Goal: Task Accomplishment & Management: Complete application form

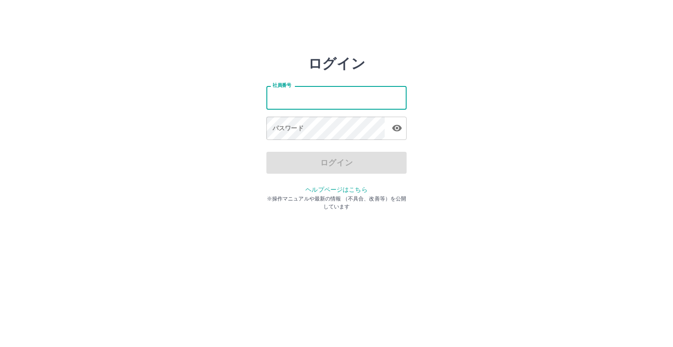
type input "*******"
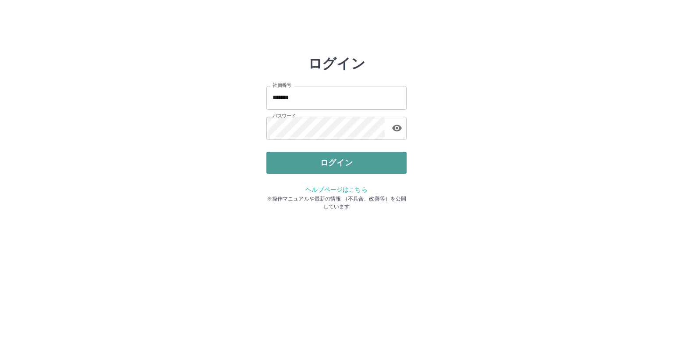
click at [303, 163] on button "ログイン" at bounding box center [336, 163] width 140 height 22
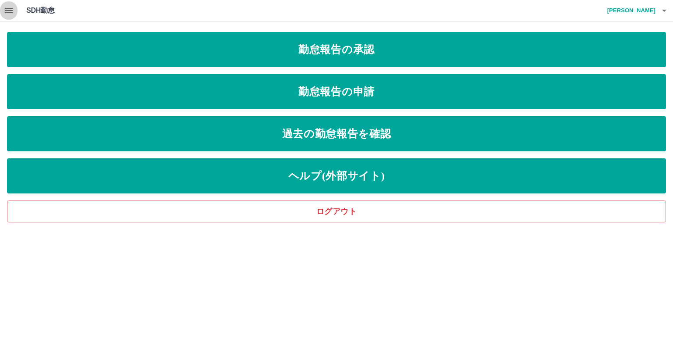
click at [11, 11] on icon "button" at bounding box center [9, 10] width 8 height 5
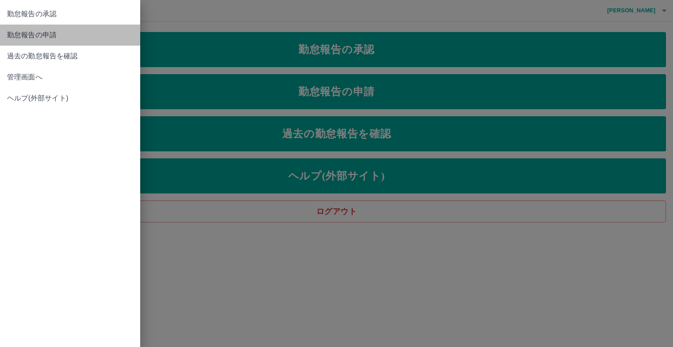
click at [39, 40] on span "勤怠報告の申請" at bounding box center [70, 35] width 126 height 11
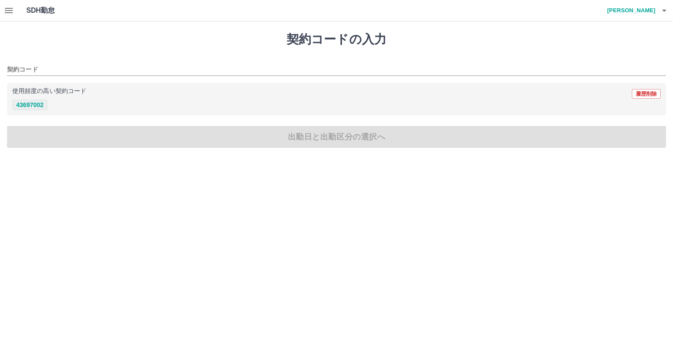
click at [32, 103] on button "43697002" at bounding box center [29, 104] width 35 height 11
type input "********"
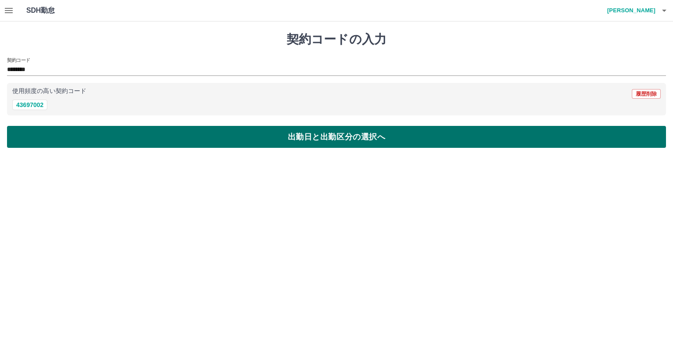
click at [106, 136] on button "出勤日と出勤区分の選択へ" at bounding box center [336, 137] width 659 height 22
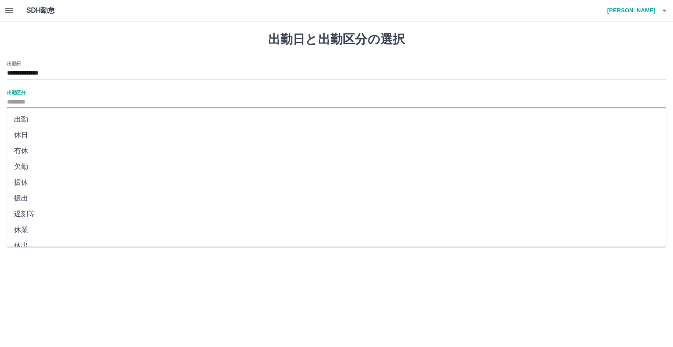
click at [65, 98] on input "出勤区分" at bounding box center [336, 102] width 659 height 11
click at [44, 122] on li "出勤" at bounding box center [336, 119] width 659 height 16
type input "**"
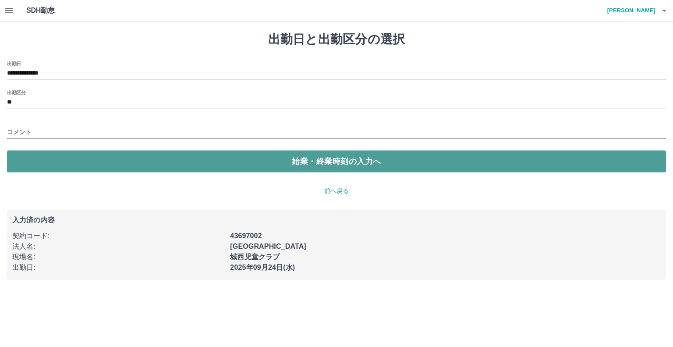
click at [68, 163] on button "始業・終業時刻の入力へ" at bounding box center [336, 161] width 659 height 22
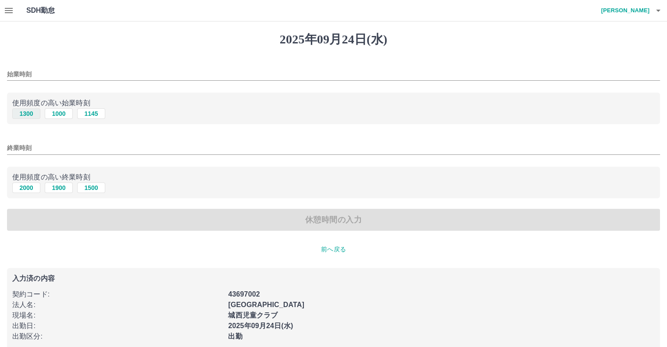
click at [23, 112] on button "1300" at bounding box center [26, 113] width 28 height 11
type input "****"
click at [65, 186] on button "1900" at bounding box center [59, 187] width 28 height 11
type input "****"
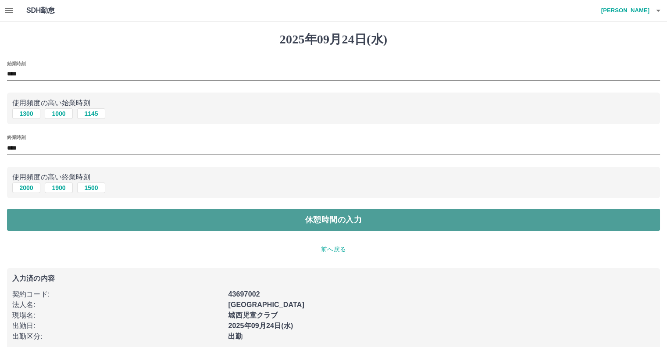
click at [165, 220] on button "休憩時間の入力" at bounding box center [333, 220] width 653 height 22
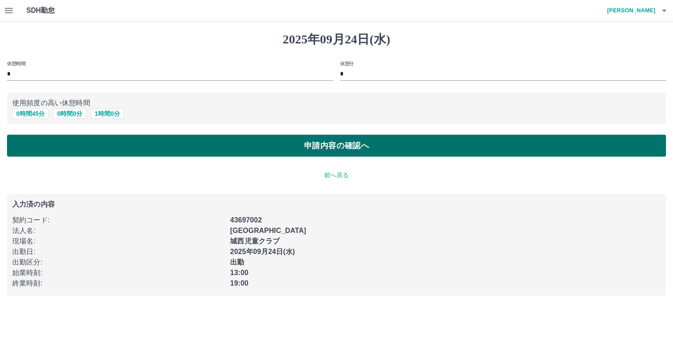
click at [147, 150] on button "申請内容の確認へ" at bounding box center [336, 146] width 659 height 22
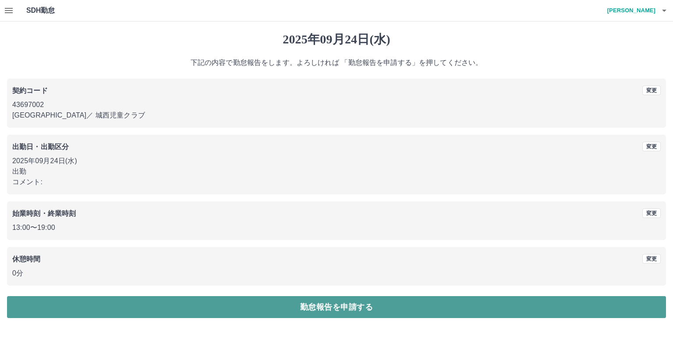
click at [245, 301] on button "勤怠報告を申請する" at bounding box center [336, 307] width 659 height 22
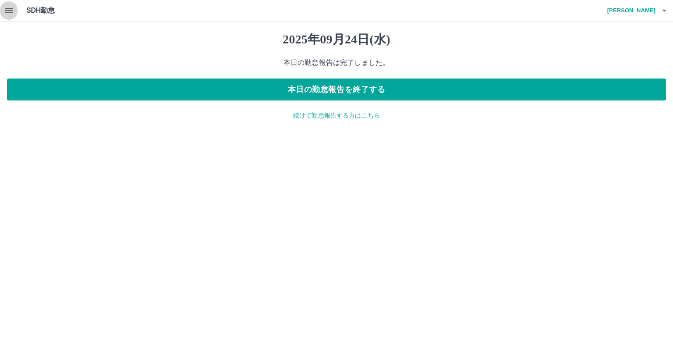
click at [9, 15] on icon "button" at bounding box center [9, 10] width 11 height 11
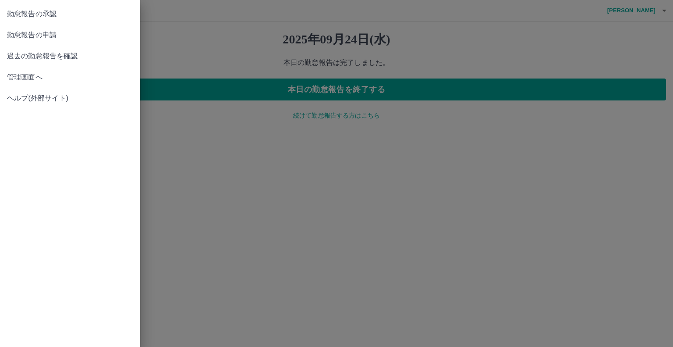
click at [39, 82] on span "管理画面へ" at bounding box center [70, 77] width 126 height 11
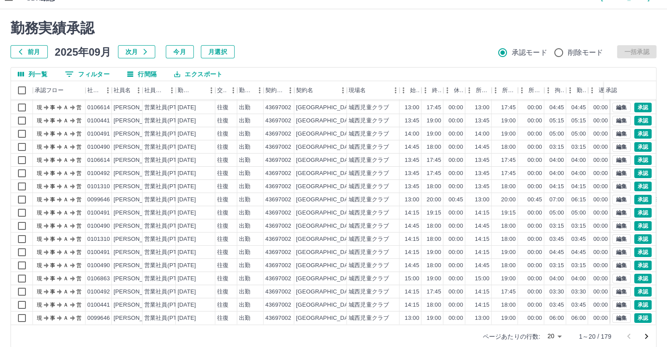
scroll to position [24, 0]
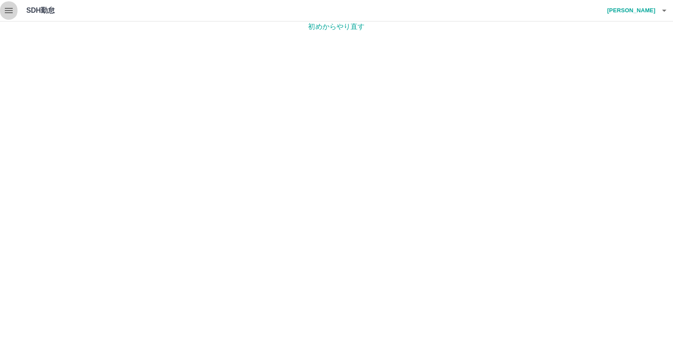
click at [14, 7] on button "button" at bounding box center [9, 10] width 18 height 21
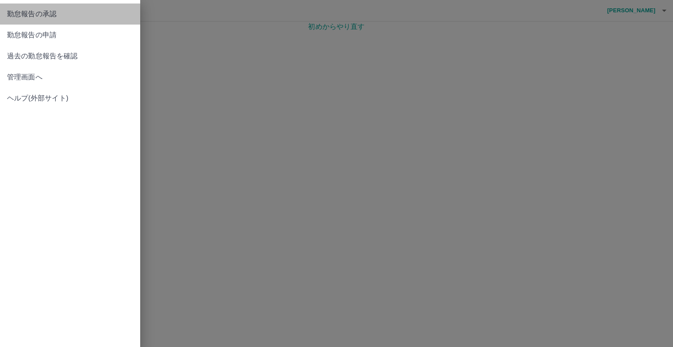
click at [30, 18] on span "勤怠報告の承認" at bounding box center [70, 14] width 126 height 11
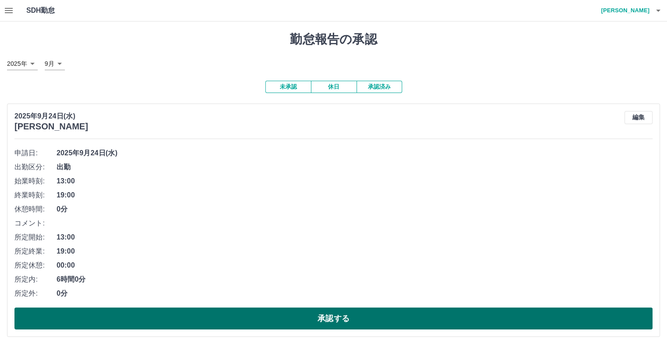
click at [390, 314] on button "承認する" at bounding box center [333, 318] width 638 height 22
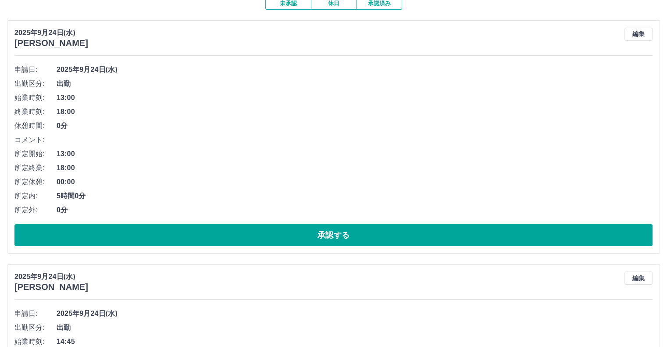
scroll to position [88, 0]
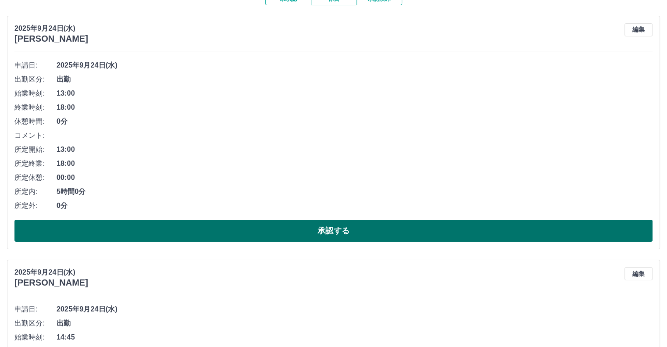
click at [286, 229] on button "承認する" at bounding box center [333, 231] width 638 height 22
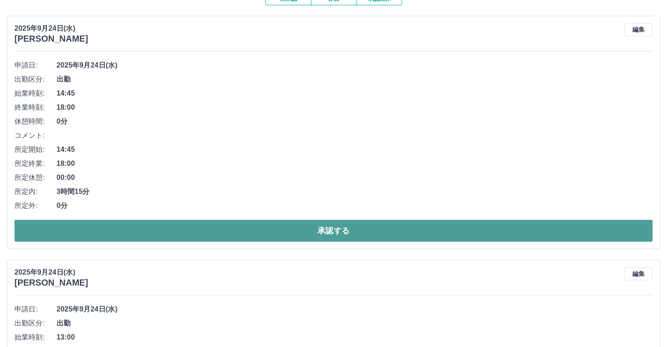
click at [266, 235] on button "承認する" at bounding box center [333, 231] width 638 height 22
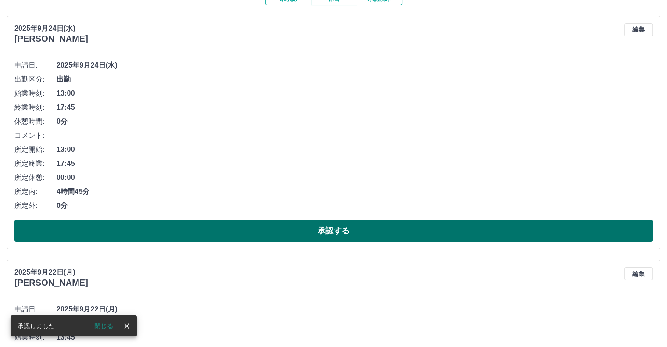
click at [277, 229] on button "承認する" at bounding box center [333, 231] width 638 height 22
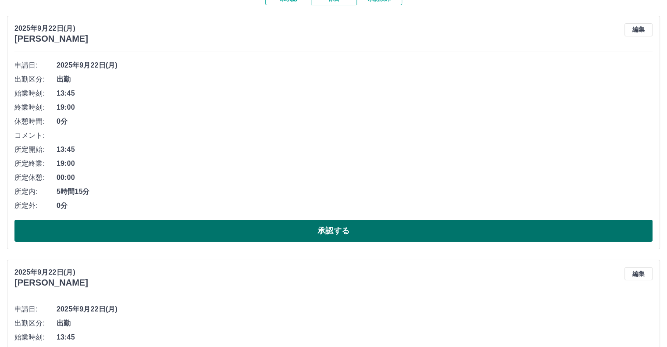
click at [281, 234] on button "承認する" at bounding box center [333, 231] width 638 height 22
click at [277, 233] on button "承認する" at bounding box center [333, 231] width 638 height 22
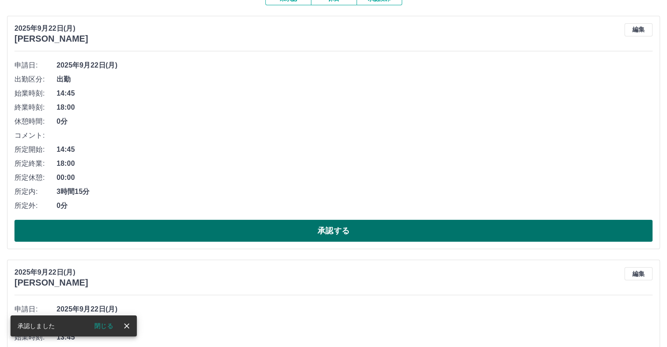
click at [291, 230] on button "承認する" at bounding box center [333, 231] width 638 height 22
click at [272, 234] on button "承認する" at bounding box center [333, 231] width 638 height 22
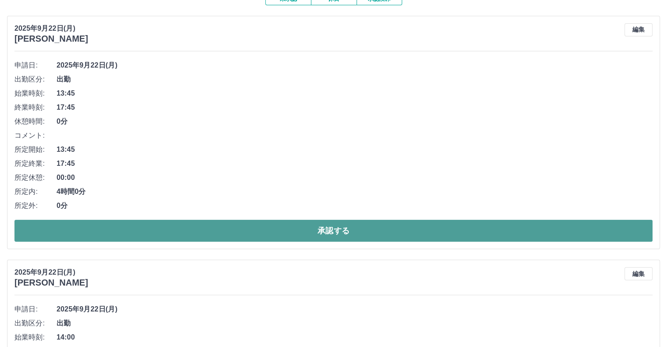
click at [287, 236] on button "承認する" at bounding box center [333, 231] width 638 height 22
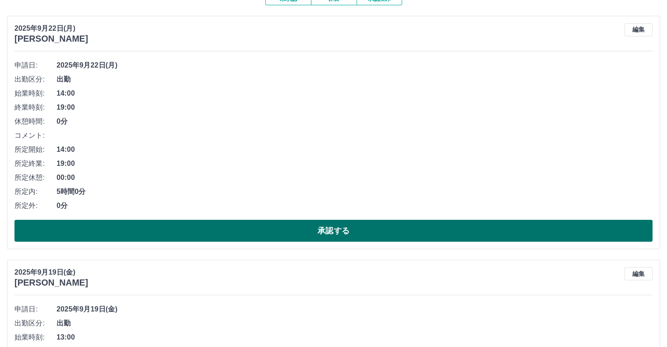
click at [290, 234] on button "承認する" at bounding box center [333, 231] width 638 height 22
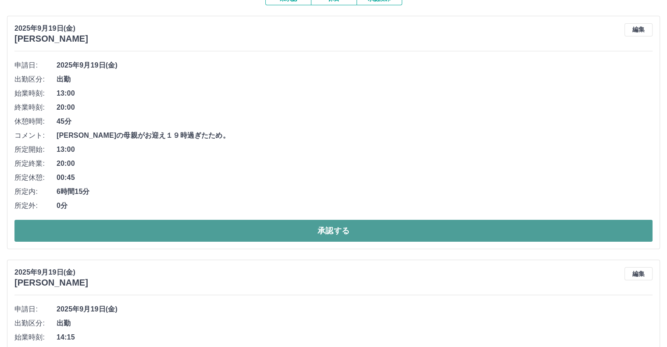
click at [258, 232] on button "承認する" at bounding box center [333, 231] width 638 height 22
click at [400, 232] on button "承認する" at bounding box center [333, 231] width 638 height 22
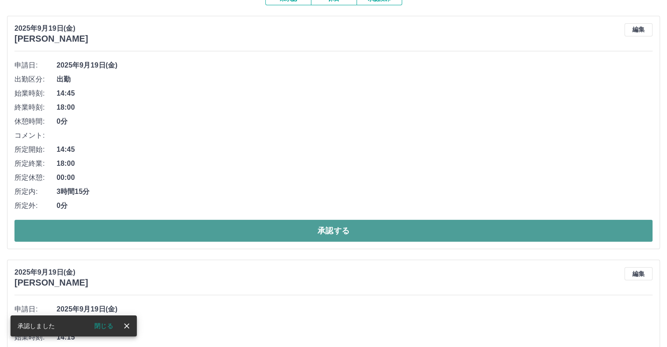
click at [402, 234] on button "承認する" at bounding box center [333, 231] width 638 height 22
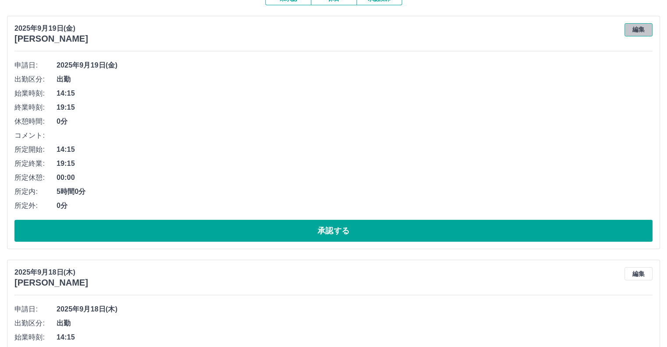
click at [641, 30] on button "編集" at bounding box center [638, 29] width 28 height 13
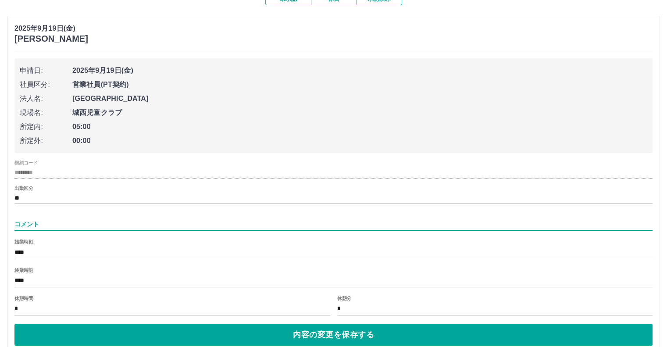
click at [155, 225] on input "コメント" at bounding box center [333, 224] width 638 height 13
type input "**********"
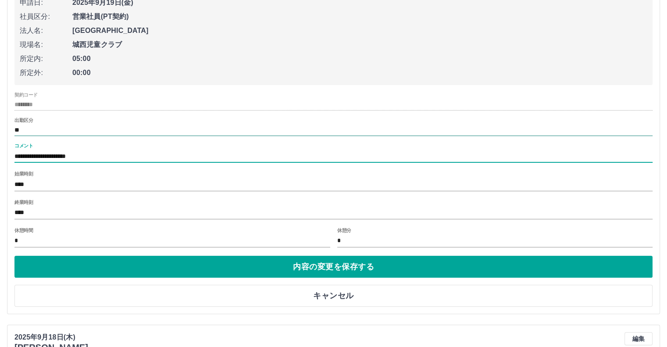
scroll to position [219, 0]
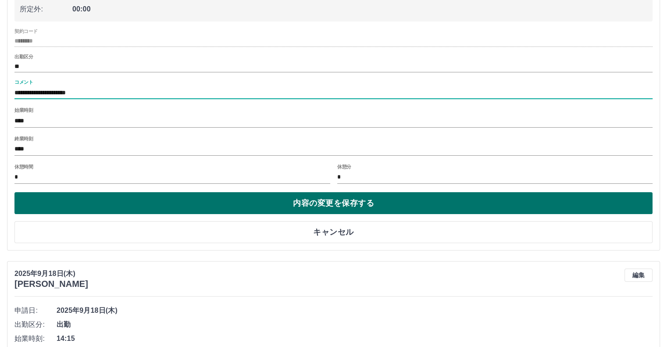
click at [319, 206] on button "内容の変更を保存する" at bounding box center [333, 203] width 638 height 22
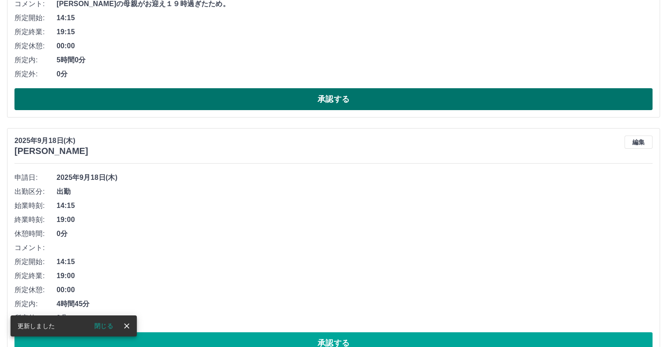
click at [269, 99] on button "承認する" at bounding box center [333, 99] width 638 height 22
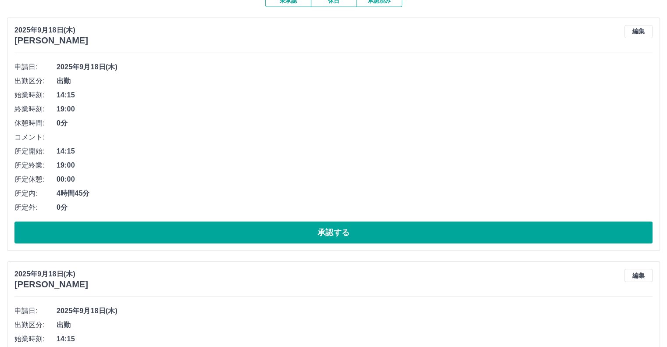
scroll to position [88, 0]
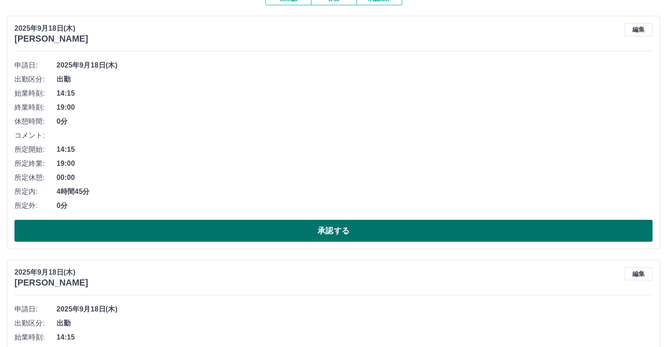
click at [344, 226] on button "承認する" at bounding box center [333, 231] width 638 height 22
click at [316, 234] on button "承認する" at bounding box center [333, 231] width 638 height 22
click at [350, 231] on button "承認する" at bounding box center [333, 231] width 638 height 22
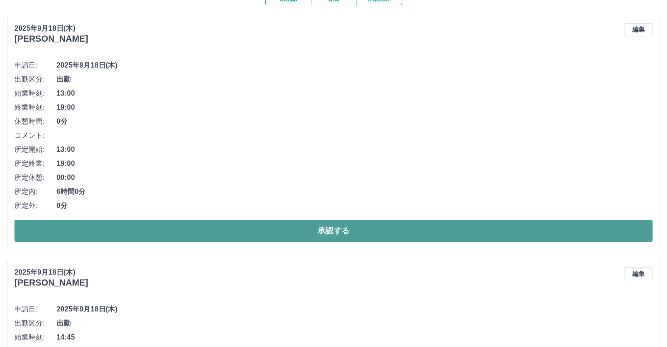
click at [349, 230] on button "承認する" at bounding box center [333, 231] width 638 height 22
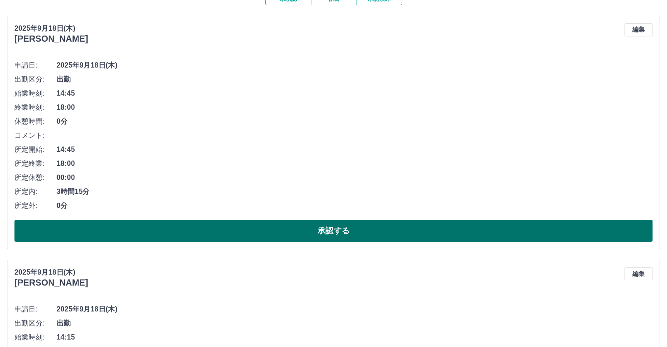
click at [402, 233] on button "承認する" at bounding box center [333, 231] width 638 height 22
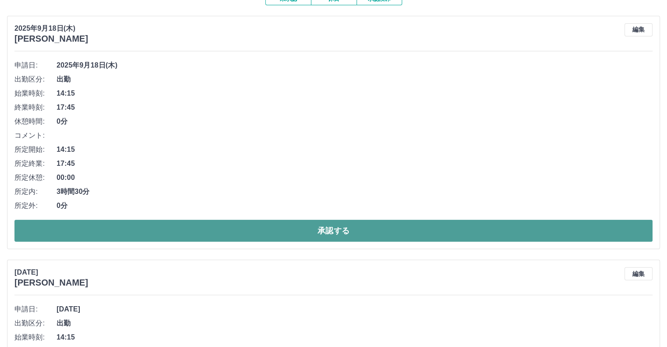
click at [391, 233] on button "承認する" at bounding box center [333, 231] width 638 height 22
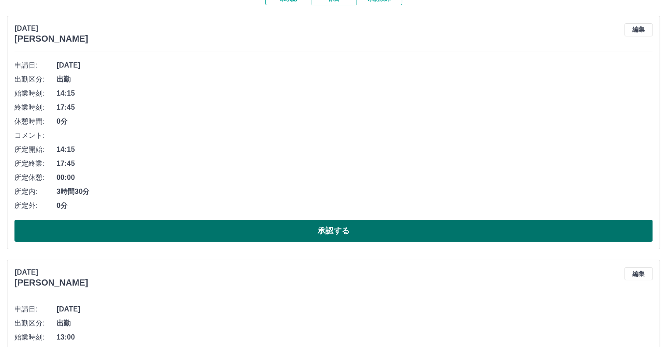
click at [364, 231] on button "承認する" at bounding box center [333, 231] width 638 height 22
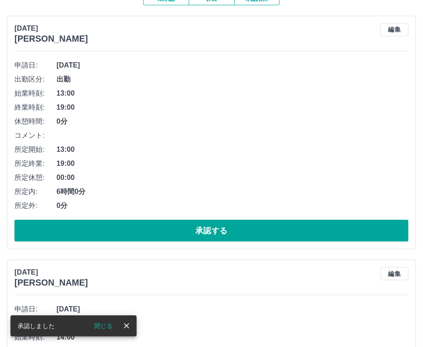
click at [351, 128] on li "コメント:" at bounding box center [211, 135] width 394 height 14
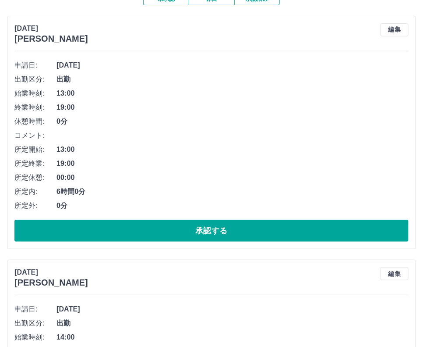
click at [245, 109] on span "19:00" at bounding box center [233, 107] width 352 height 11
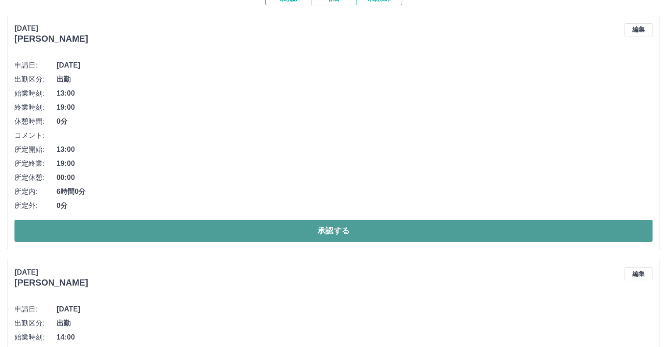
click at [326, 231] on button "承認する" at bounding box center [333, 231] width 638 height 22
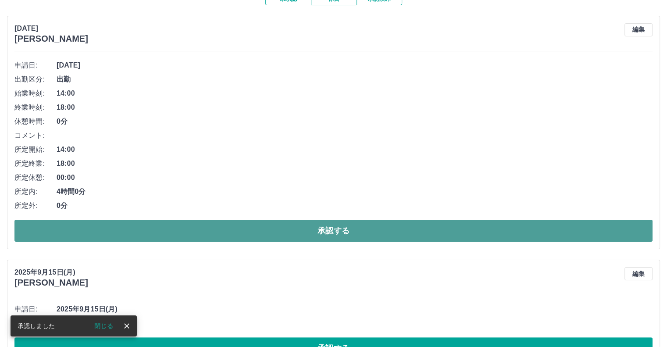
click at [330, 234] on button "承認する" at bounding box center [333, 231] width 638 height 22
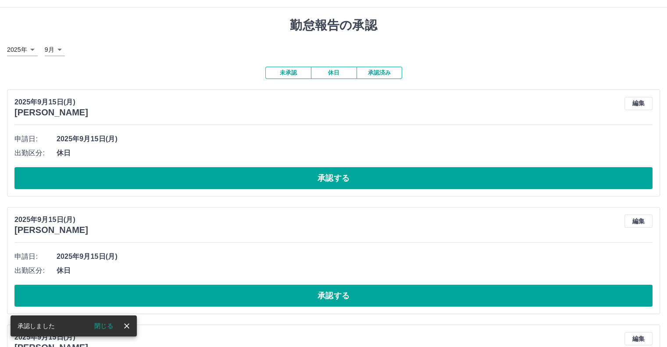
scroll to position [0, 0]
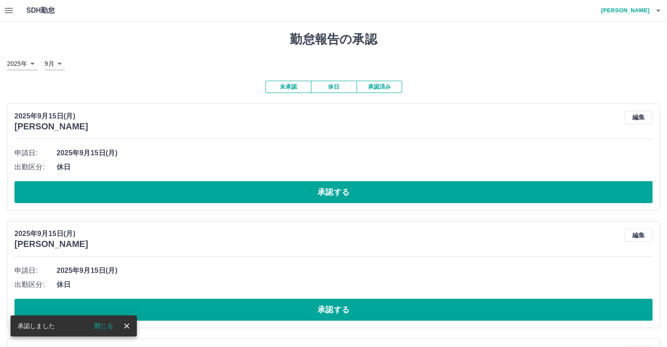
click at [7, 10] on icon "button" at bounding box center [9, 10] width 8 height 5
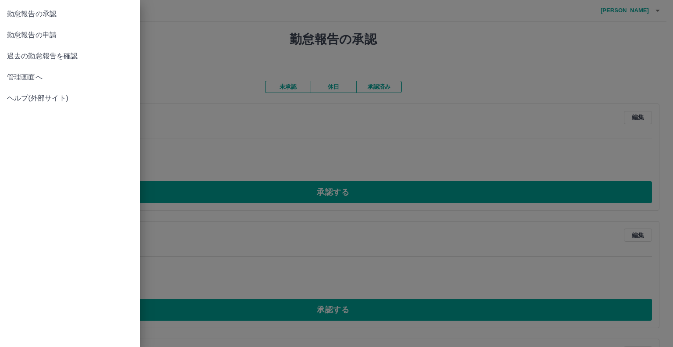
click at [13, 78] on span "管理画面へ" at bounding box center [70, 77] width 126 height 11
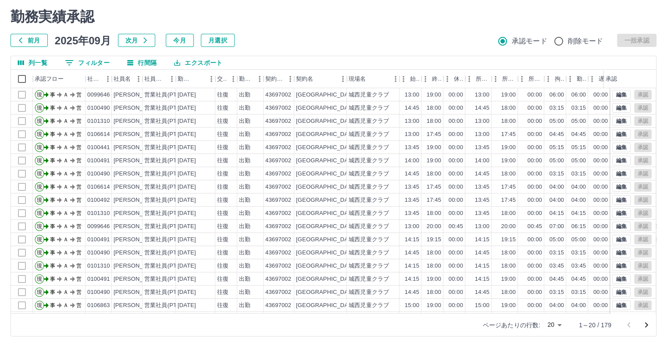
scroll to position [44, 0]
click at [646, 324] on icon "次のページへ" at bounding box center [646, 325] width 11 height 11
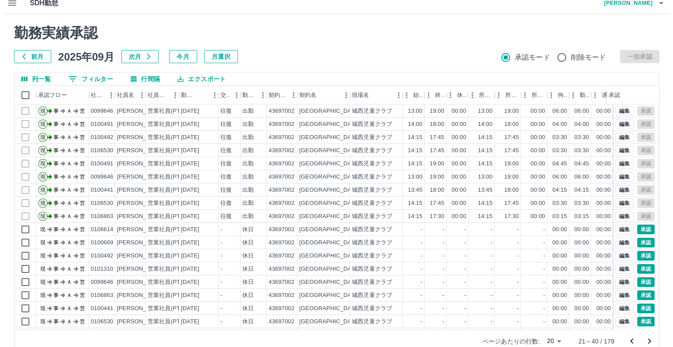
scroll to position [0, 0]
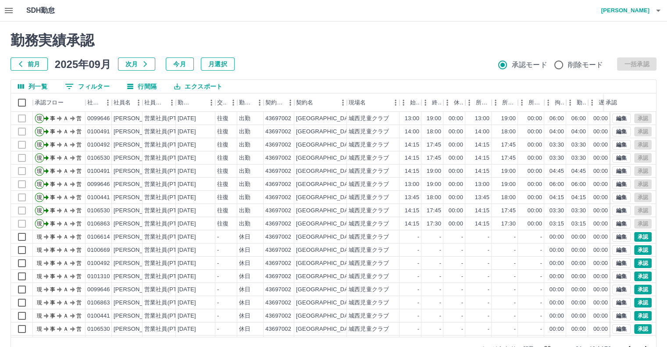
click at [629, 14] on h4 "[PERSON_NAME]" at bounding box center [623, 10] width 53 height 21
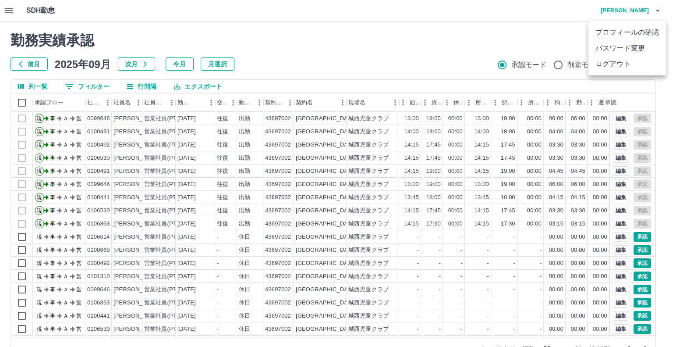
click at [621, 70] on li "ログアウト" at bounding box center [628, 64] width 78 height 16
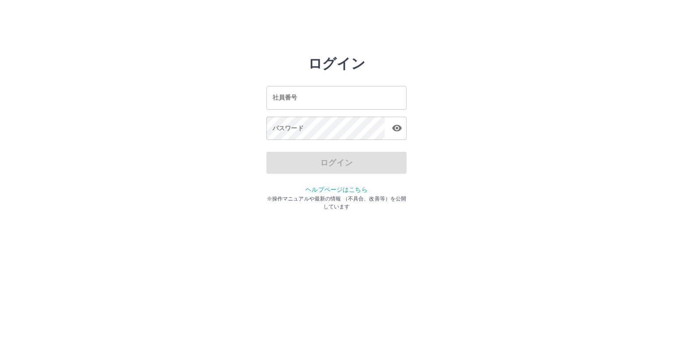
click at [302, 102] on input "社員番号" at bounding box center [336, 97] width 140 height 23
type input "*******"
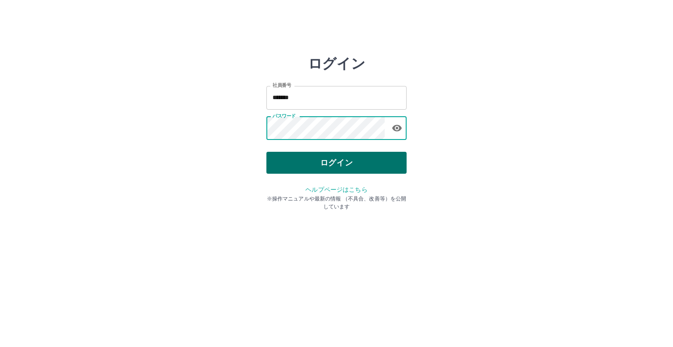
click at [307, 160] on button "ログイン" at bounding box center [336, 163] width 140 height 22
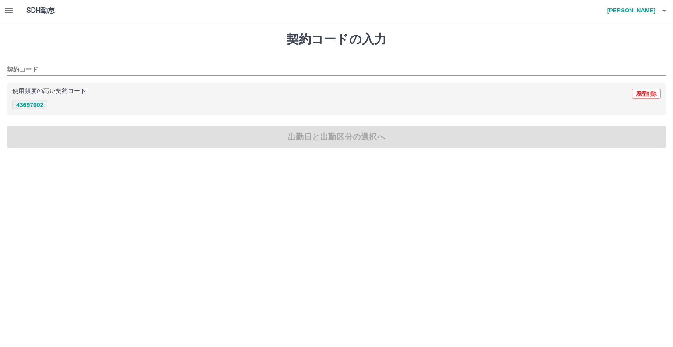
click at [32, 107] on button "43697002" at bounding box center [29, 104] width 35 height 11
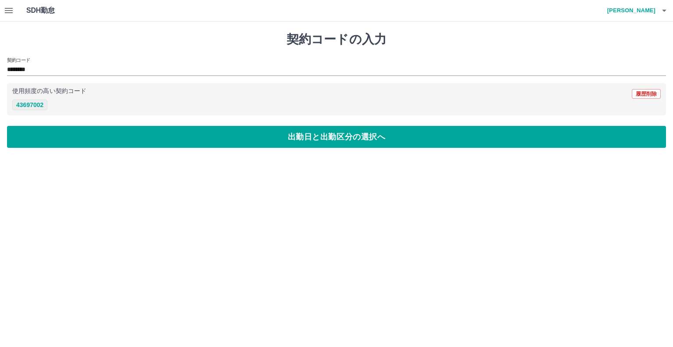
type input "********"
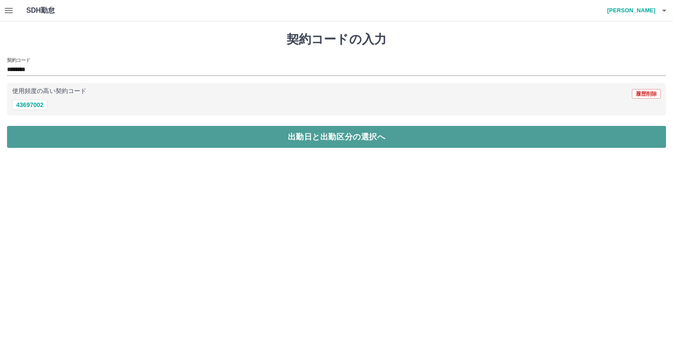
click at [148, 136] on button "出勤日と出勤区分の選択へ" at bounding box center [336, 137] width 659 height 22
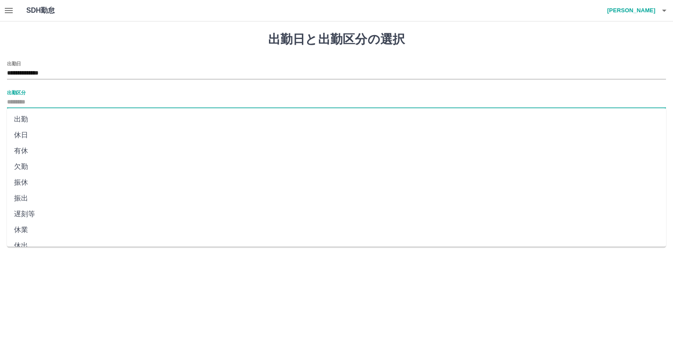
click at [69, 101] on input "出勤区分" at bounding box center [336, 102] width 659 height 11
click at [46, 117] on li "出勤" at bounding box center [336, 119] width 659 height 16
type input "**"
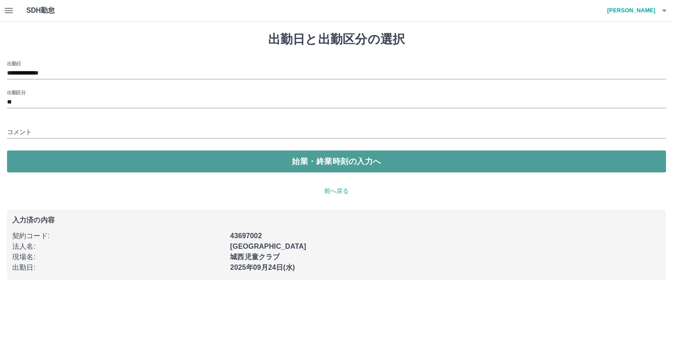
click at [109, 158] on button "始業・終業時刻の入力へ" at bounding box center [336, 161] width 659 height 22
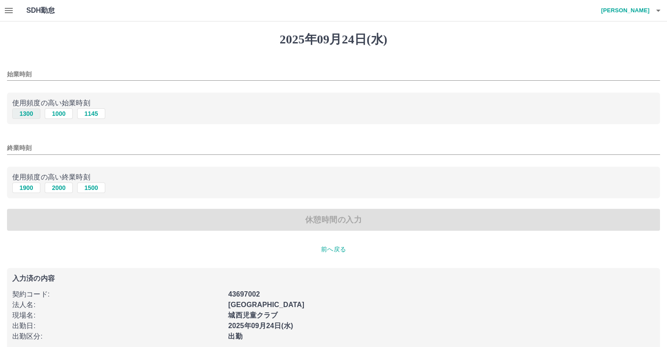
click at [26, 112] on button "1300" at bounding box center [26, 113] width 28 height 11
type input "****"
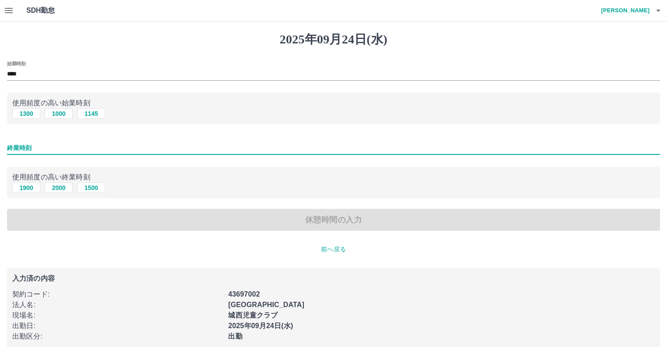
click at [32, 147] on input "終業時刻" at bounding box center [333, 148] width 653 height 13
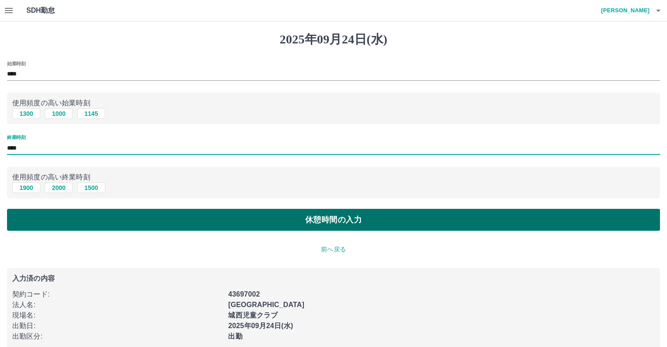
type input "****"
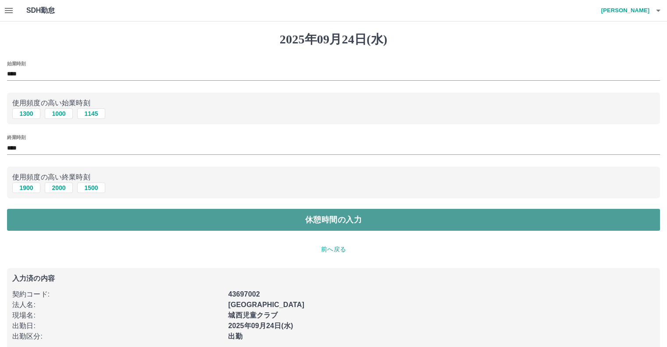
click at [164, 224] on button "休憩時間の入力" at bounding box center [333, 220] width 653 height 22
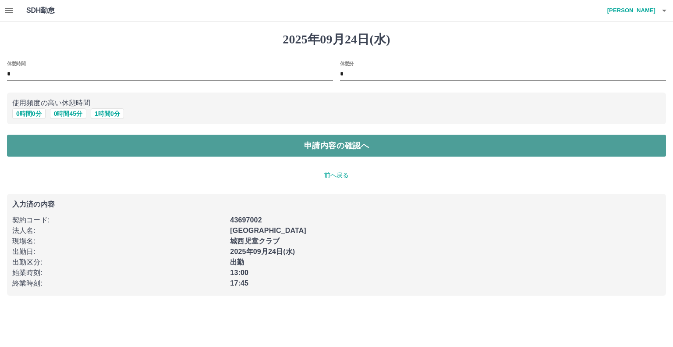
click at [157, 146] on button "申請内容の確認へ" at bounding box center [336, 146] width 659 height 22
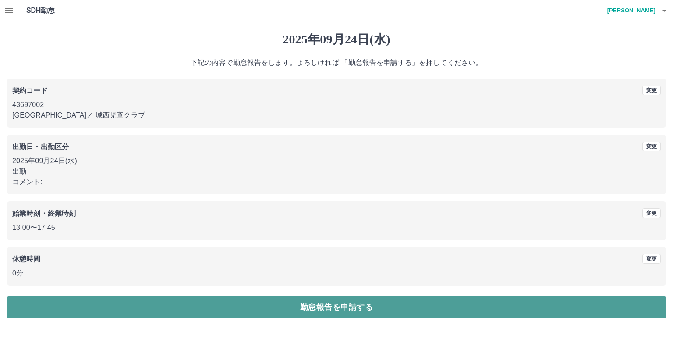
click at [220, 308] on button "勤怠報告を申請する" at bounding box center [336, 307] width 659 height 22
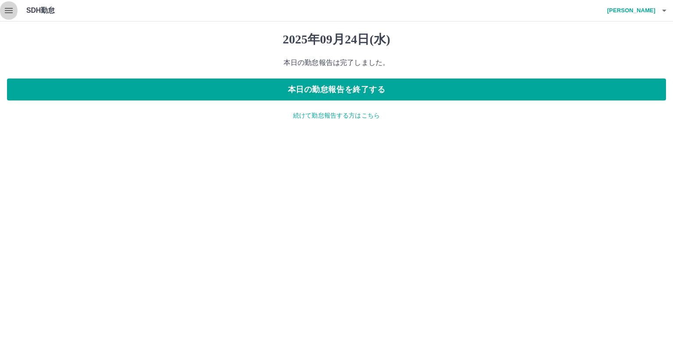
click at [15, 11] on button "button" at bounding box center [9, 10] width 18 height 21
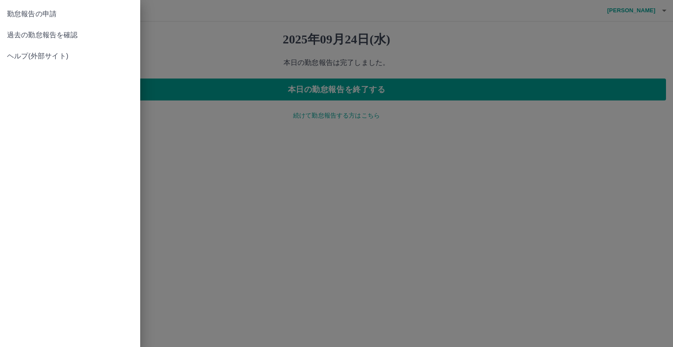
click at [547, 28] on div at bounding box center [336, 173] width 673 height 347
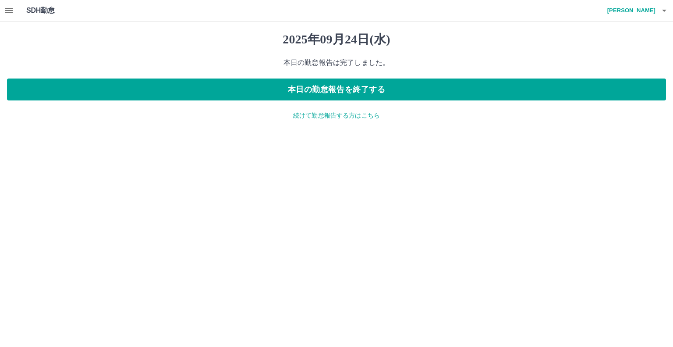
click at [639, 14] on h4 "[PERSON_NAME]" at bounding box center [629, 10] width 53 height 21
click at [615, 61] on li "ログアウト" at bounding box center [628, 64] width 78 height 16
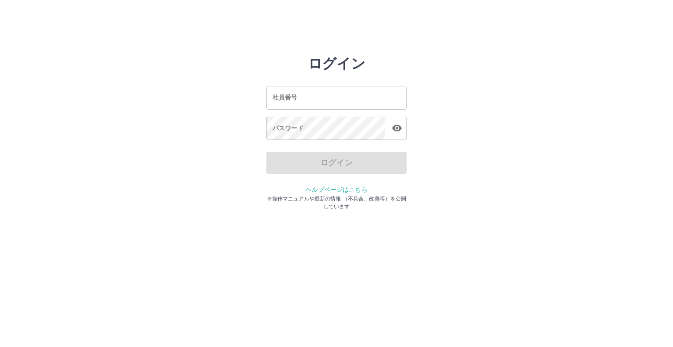
click at [348, 97] on input "社員番号" at bounding box center [336, 97] width 140 height 23
type input "*******"
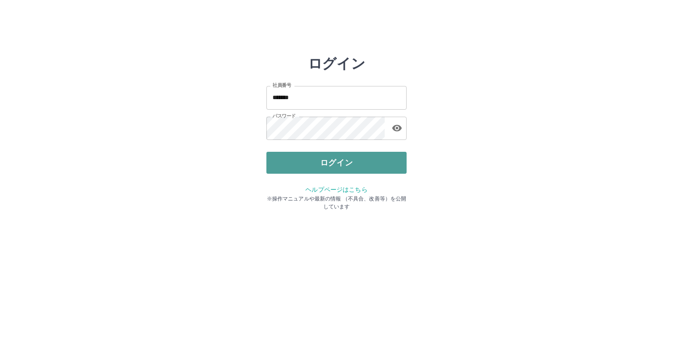
click at [320, 169] on button "ログイン" at bounding box center [336, 163] width 140 height 22
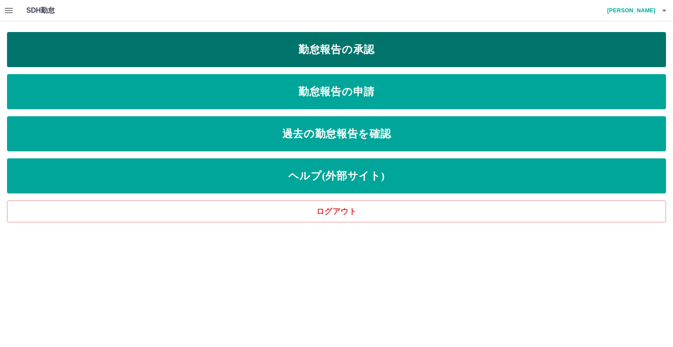
click at [216, 61] on link "勤怠報告の承認" at bounding box center [336, 49] width 659 height 35
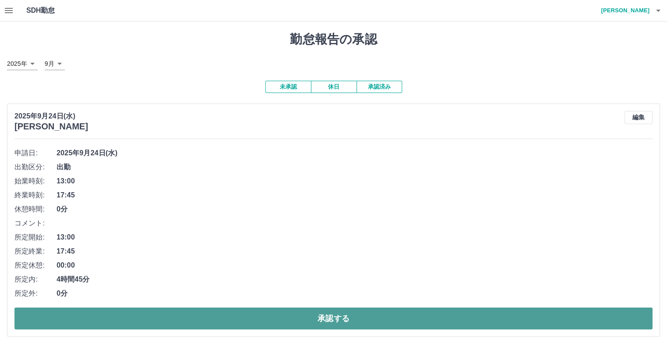
click at [274, 317] on button "承認する" at bounding box center [333, 318] width 638 height 22
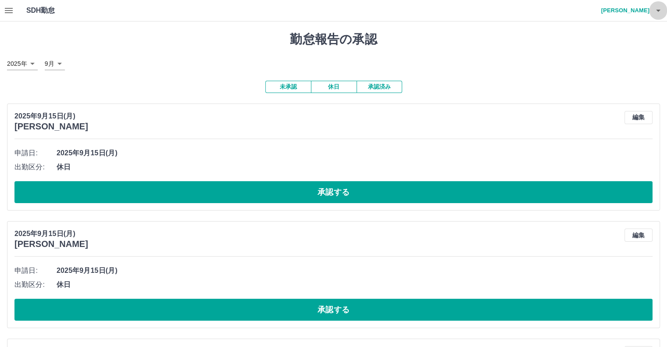
click at [652, 11] on button "button" at bounding box center [658, 10] width 18 height 21
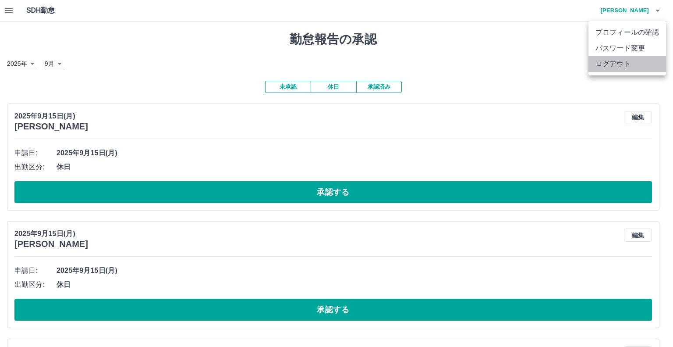
click at [623, 64] on li "ログアウト" at bounding box center [628, 64] width 78 height 16
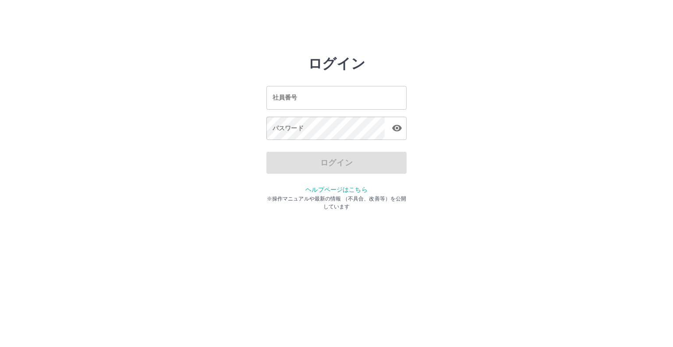
click at [382, 101] on input "社員番号" at bounding box center [336, 97] width 140 height 23
type input "*******"
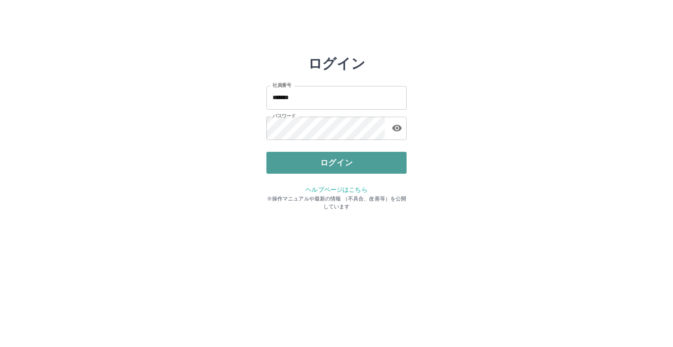
click at [363, 158] on button "ログイン" at bounding box center [336, 163] width 140 height 22
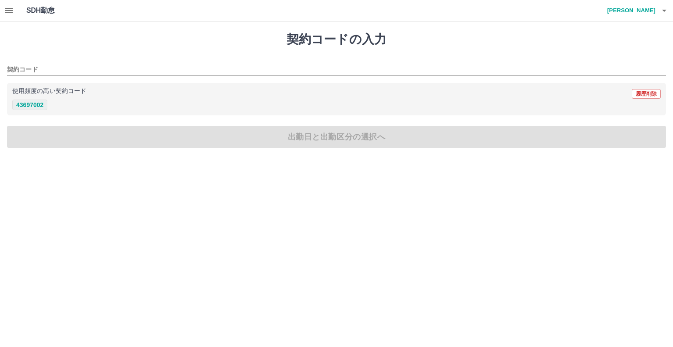
click at [33, 105] on button "43697002" at bounding box center [29, 104] width 35 height 11
type input "********"
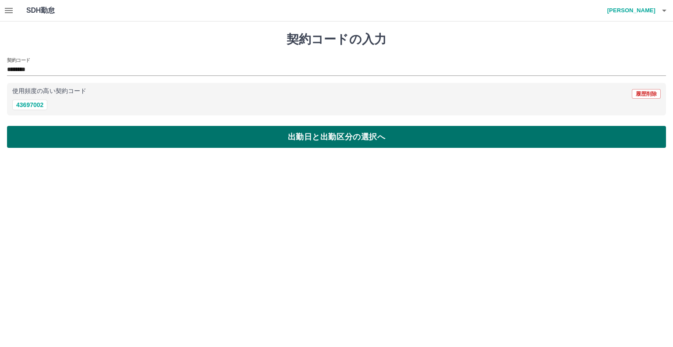
click at [88, 139] on button "出勤日と出勤区分の選択へ" at bounding box center [336, 137] width 659 height 22
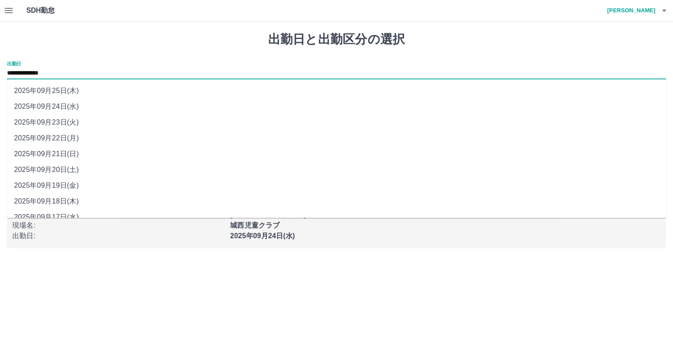
click at [65, 74] on input "**********" at bounding box center [336, 73] width 659 height 11
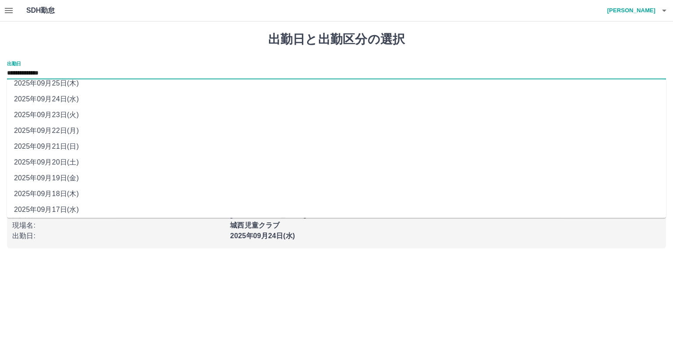
scroll to position [10, 0]
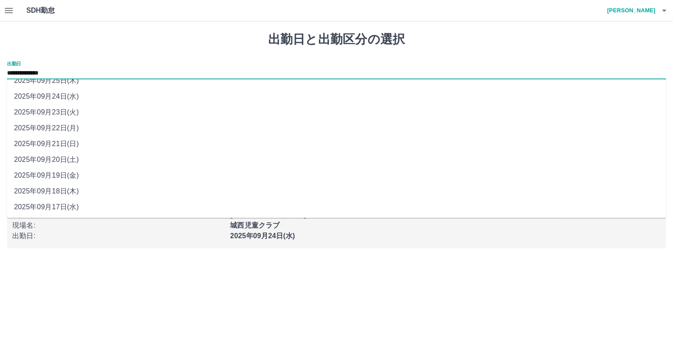
click at [80, 192] on li "2025年09月18日(木)" at bounding box center [336, 191] width 659 height 16
type input "**********"
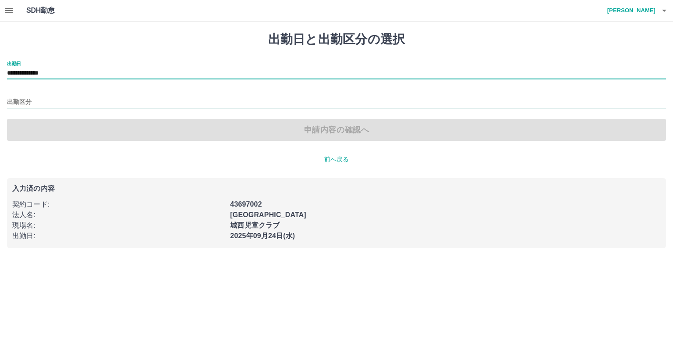
click at [43, 99] on input "出勤区分" at bounding box center [336, 102] width 659 height 11
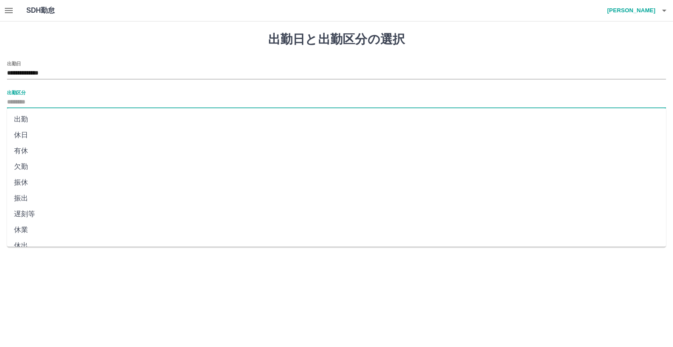
click at [37, 114] on li "出勤" at bounding box center [336, 119] width 659 height 16
type input "**"
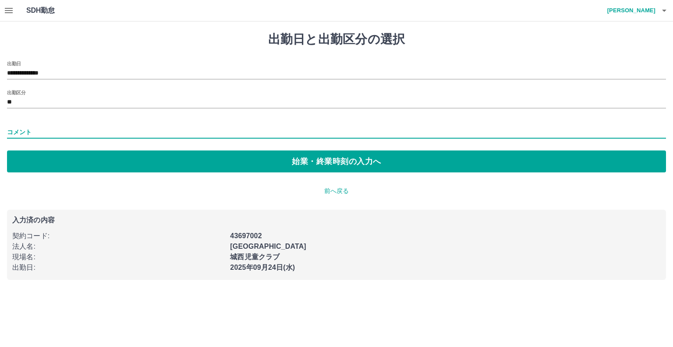
click at [35, 129] on input "コメント" at bounding box center [336, 132] width 659 height 13
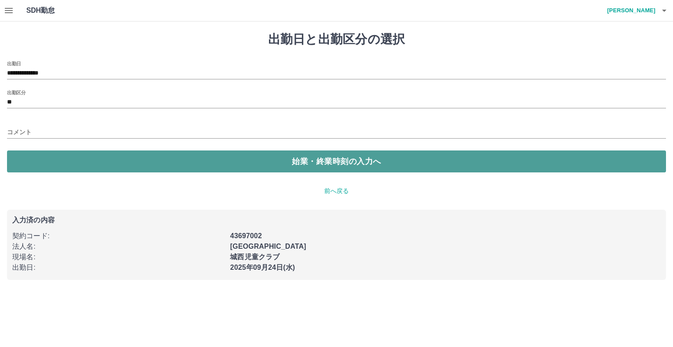
click at [224, 158] on button "始業・終業時刻の入力へ" at bounding box center [336, 161] width 659 height 22
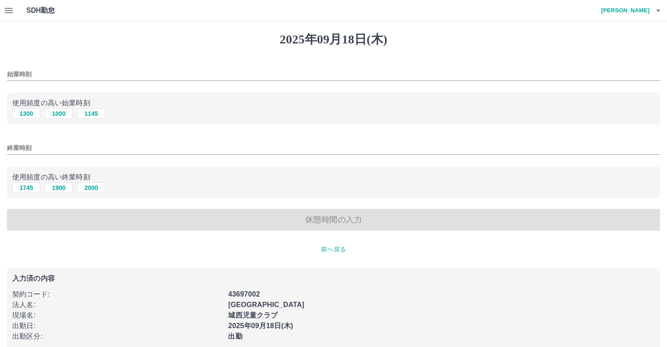
click at [48, 75] on input "始業時刻" at bounding box center [333, 74] width 653 height 13
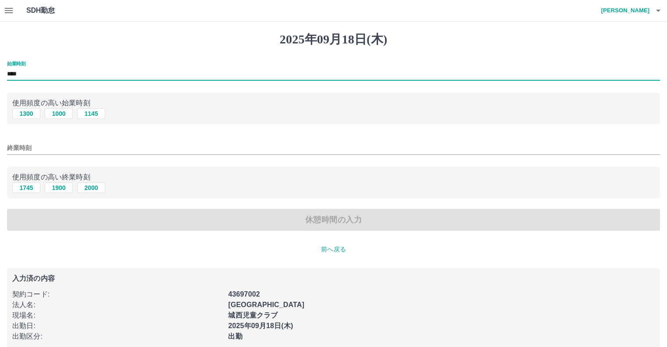
type input "****"
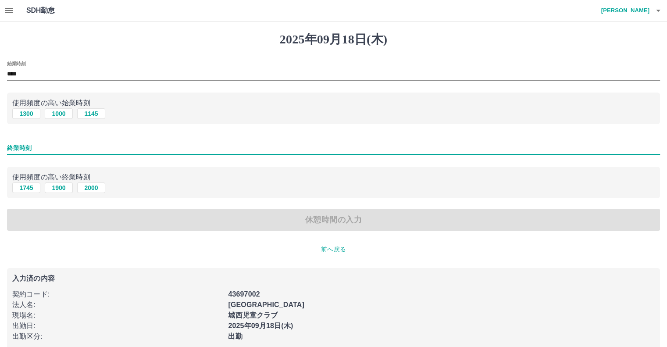
click at [55, 147] on input "終業時刻" at bounding box center [333, 148] width 653 height 13
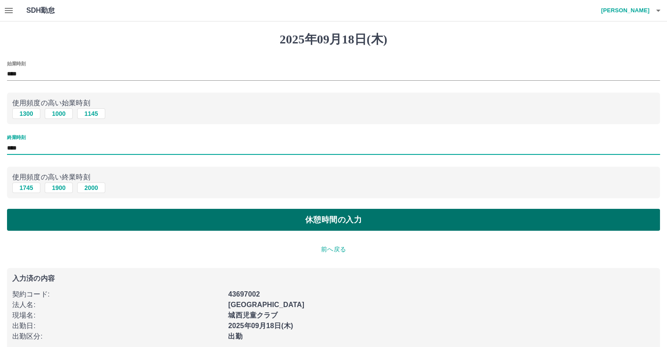
type input "****"
click at [144, 219] on button "休憩時間の入力" at bounding box center [333, 220] width 653 height 22
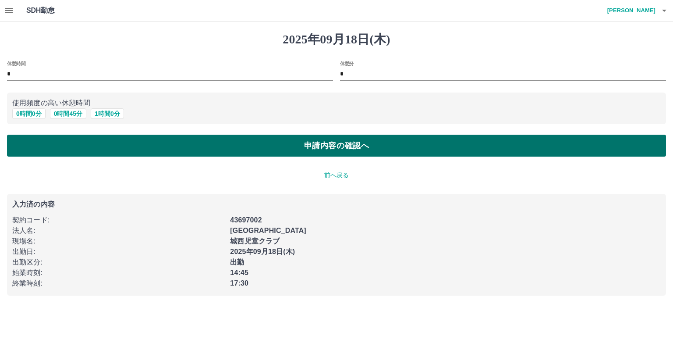
click at [149, 153] on button "申請内容の確認へ" at bounding box center [336, 146] width 659 height 22
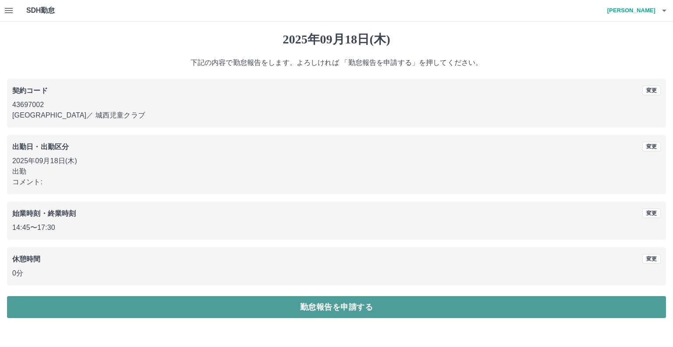
click at [220, 302] on button "勤怠報告を申請する" at bounding box center [336, 307] width 659 height 22
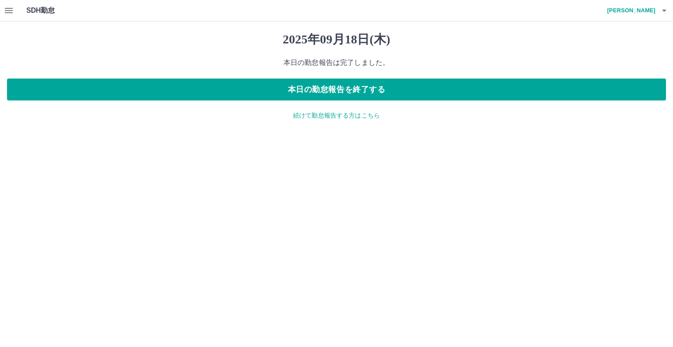
click at [644, 12] on h4 "[PERSON_NAME]" at bounding box center [629, 10] width 53 height 21
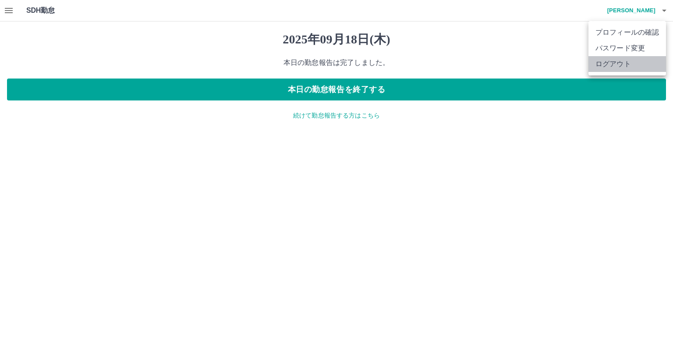
click at [615, 62] on li "ログアウト" at bounding box center [628, 64] width 78 height 16
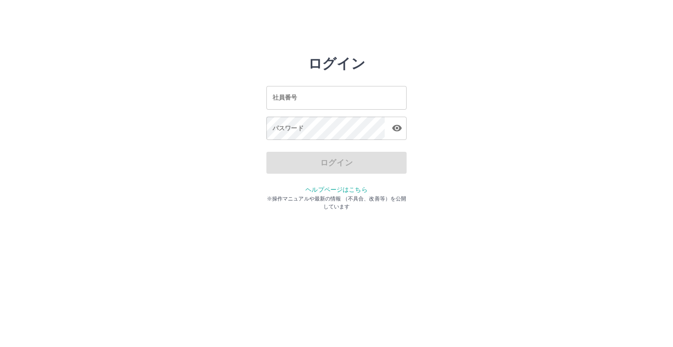
click at [376, 97] on input "社員番号" at bounding box center [336, 97] width 140 height 23
type input "*******"
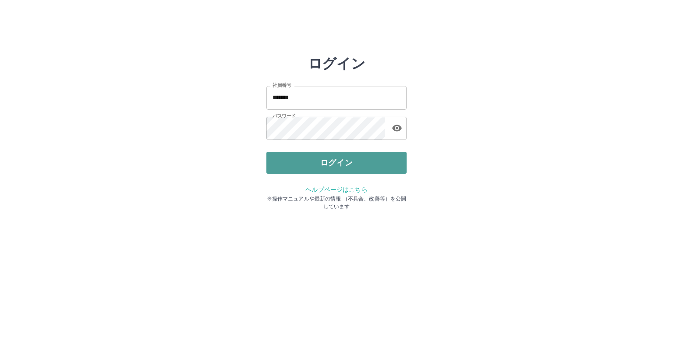
click at [333, 160] on button "ログイン" at bounding box center [336, 163] width 140 height 22
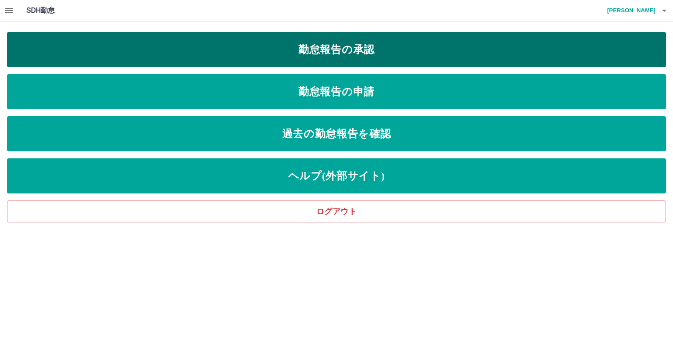
click at [182, 53] on link "勤怠報告の承認" at bounding box center [336, 49] width 659 height 35
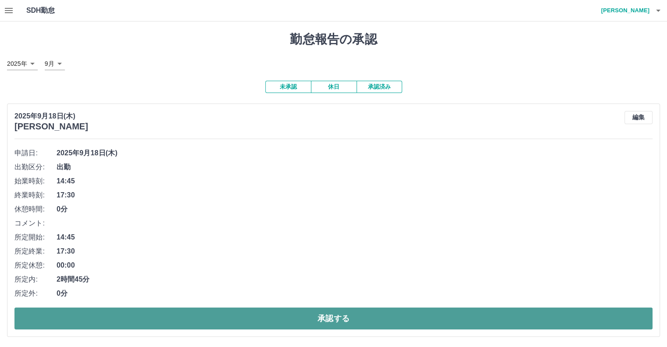
click at [277, 321] on button "承認する" at bounding box center [333, 318] width 638 height 22
